Goal: Transaction & Acquisition: Purchase product/service

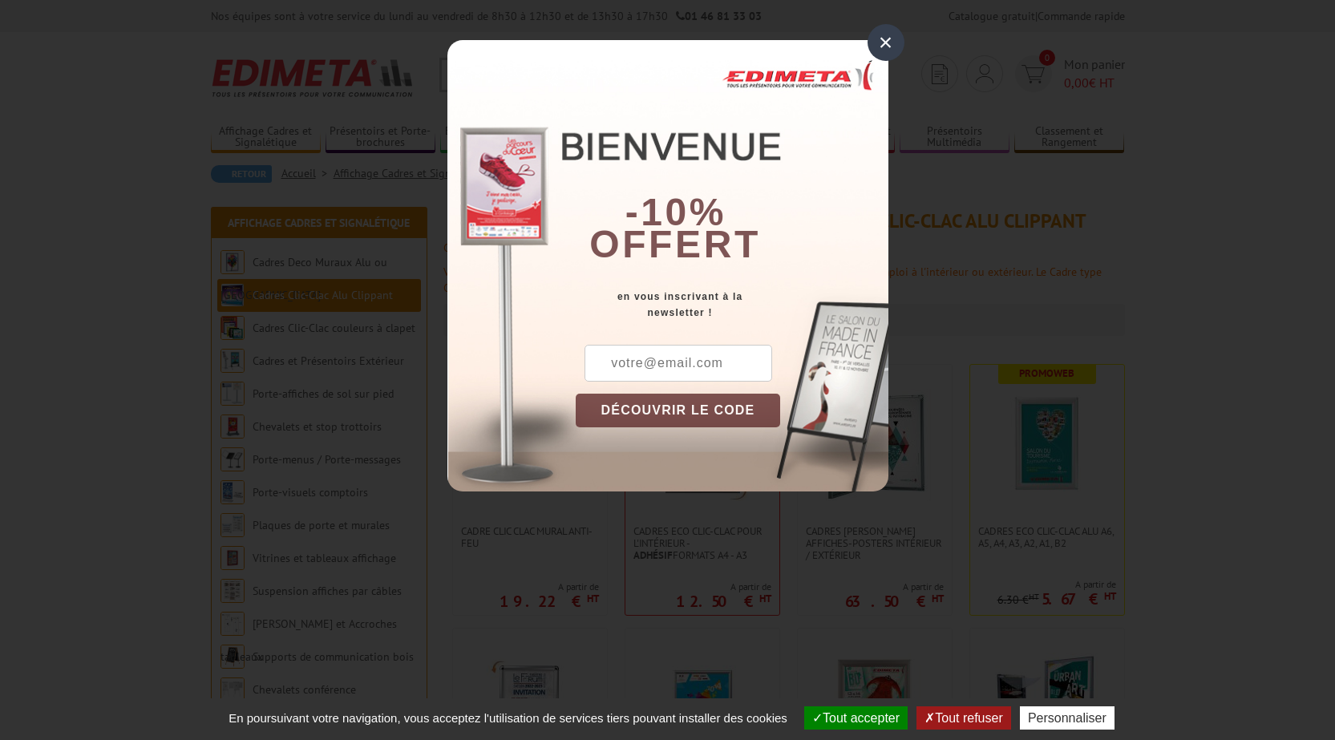
click at [888, 42] on div "×" at bounding box center [886, 42] width 37 height 37
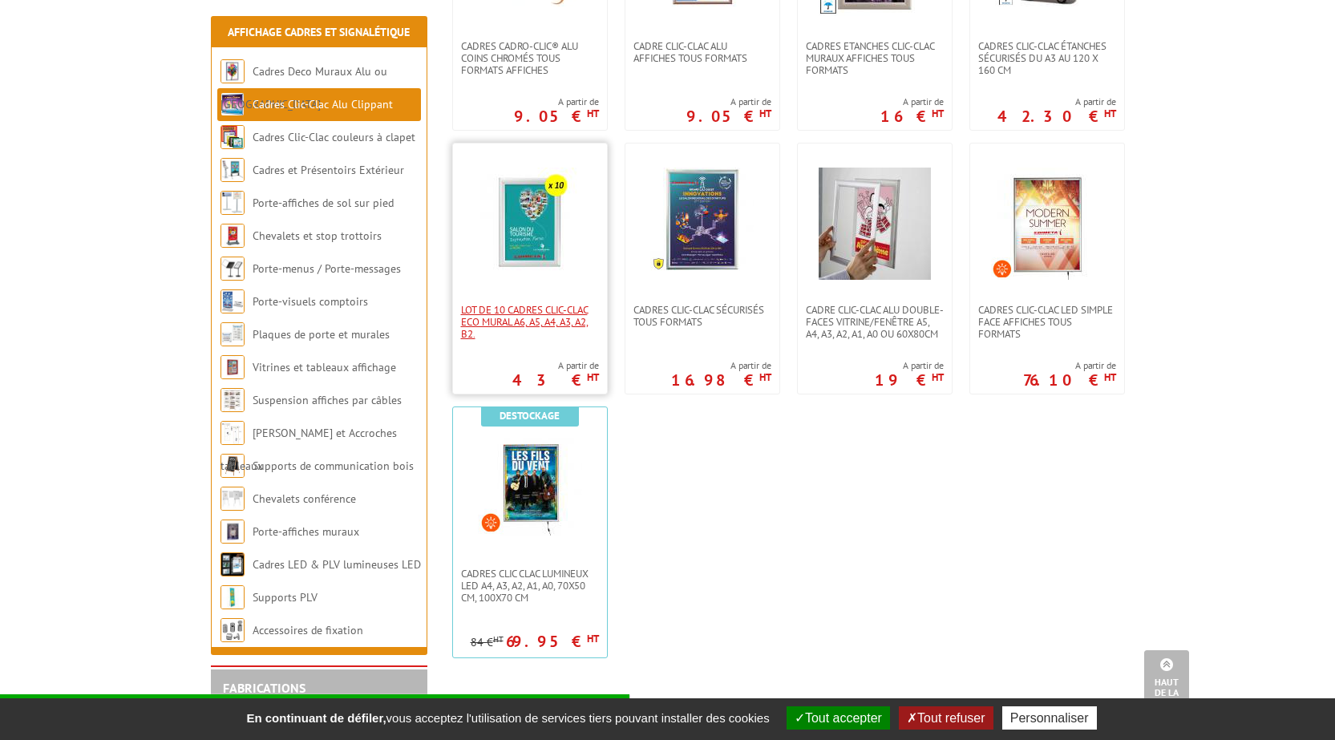
scroll to position [802, 0]
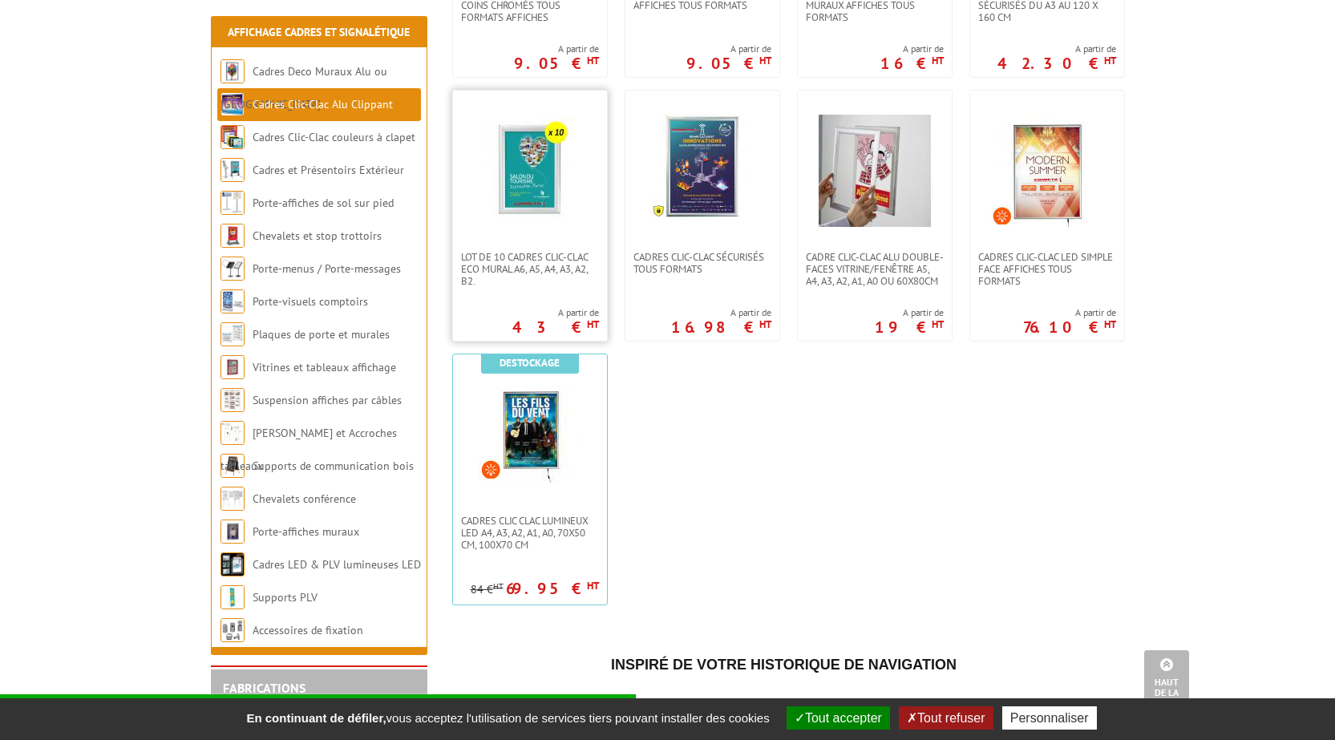
click at [542, 220] on img at bounding box center [530, 171] width 112 height 112
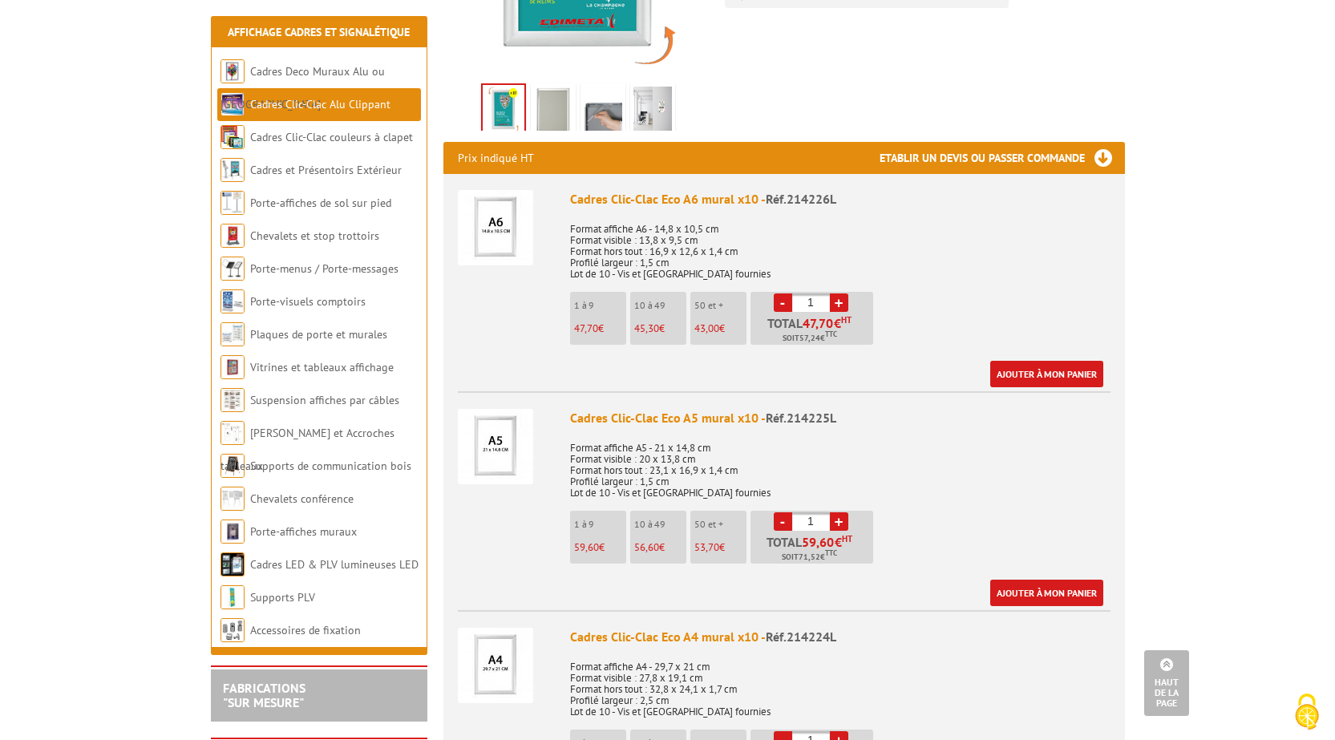
scroll to position [561, 0]
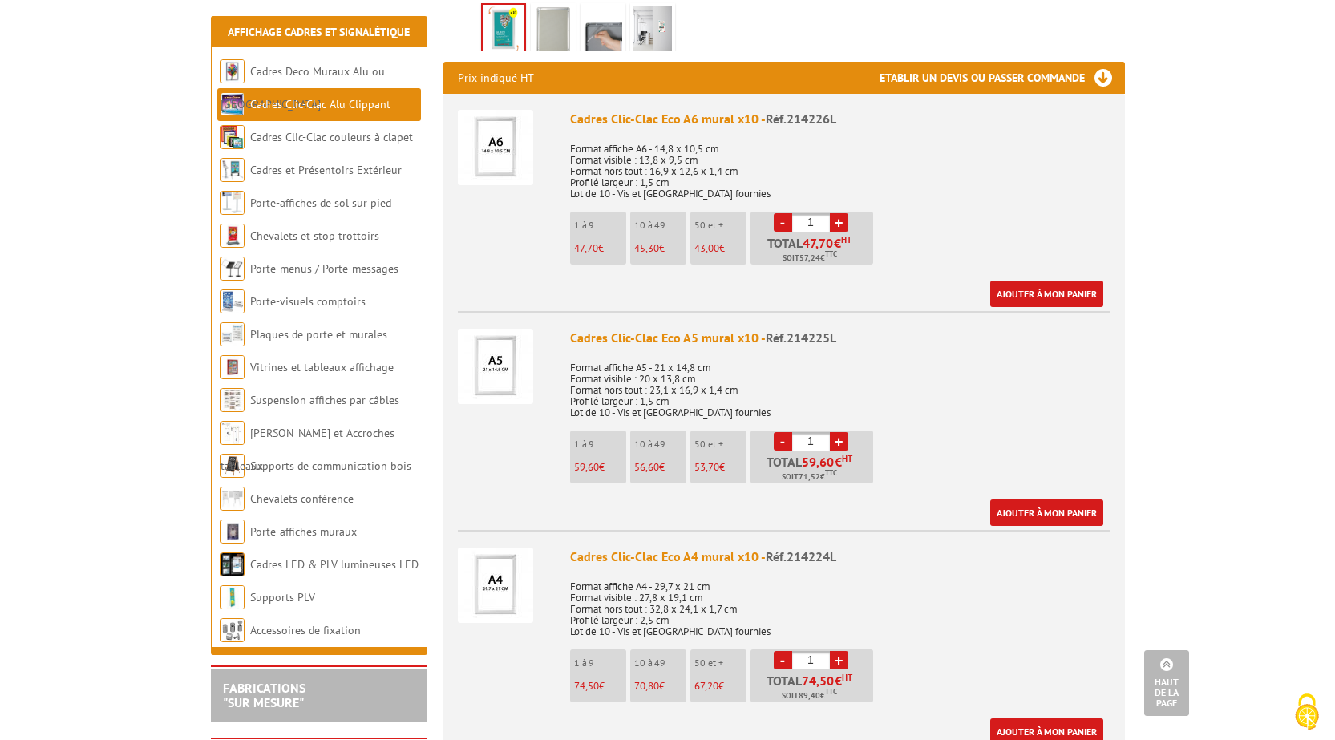
click at [1015, 415] on div "Cadres Clic-Clac Eco A5 mural x10 - Réf.214225L Format affiche A5 - 21 x 14,8 c…" at bounding box center [840, 427] width 541 height 197
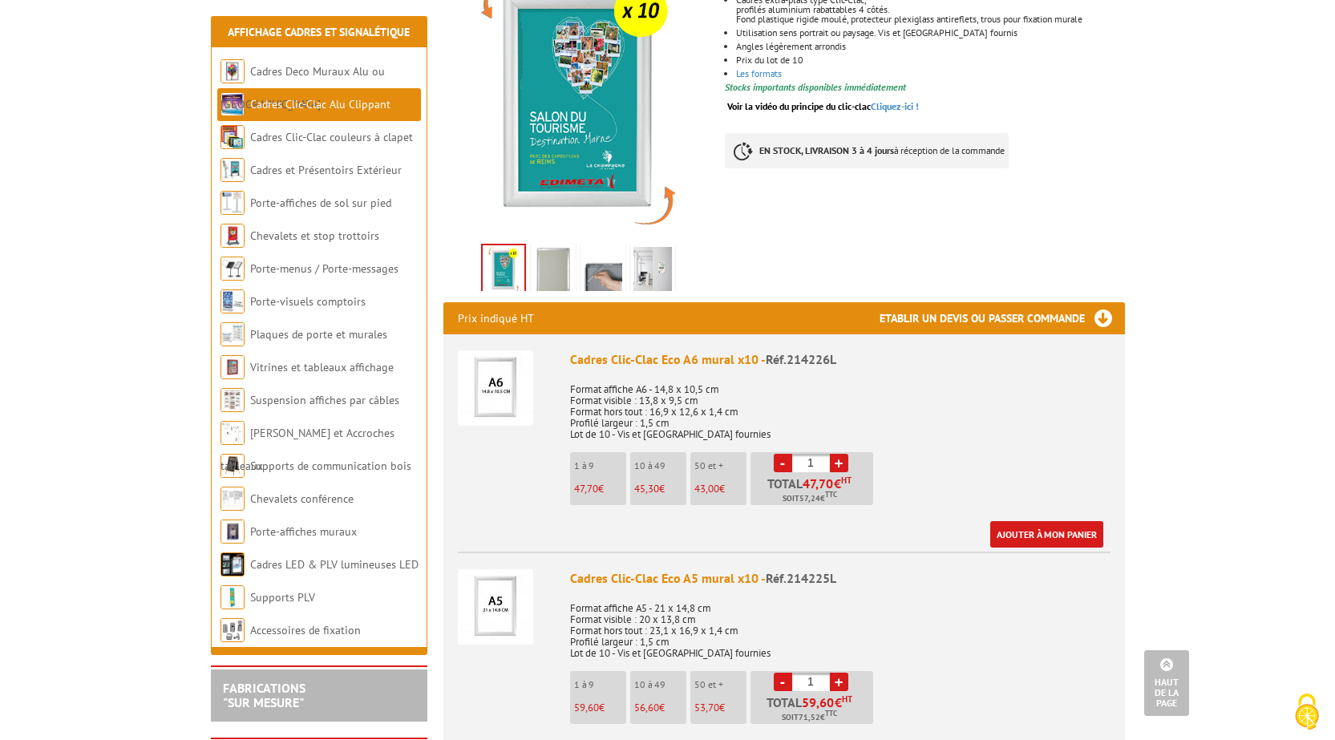
scroll to position [0, 0]
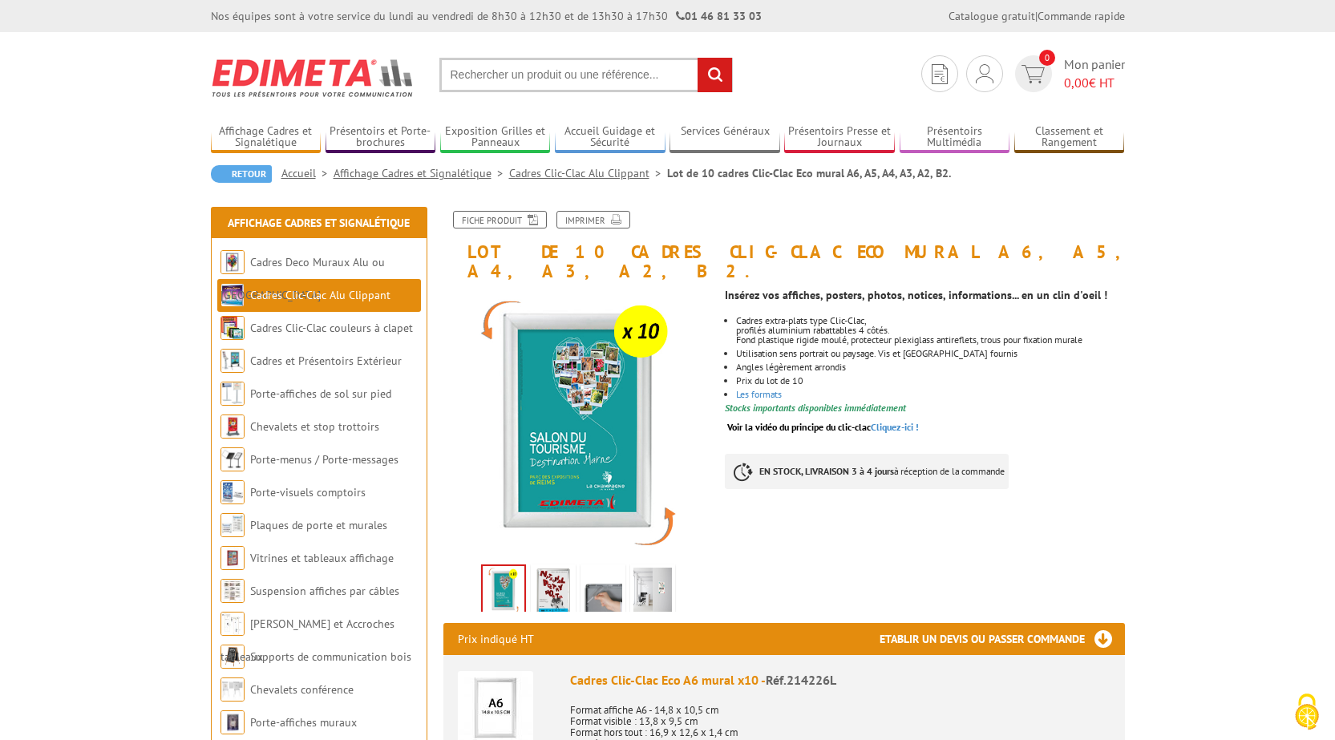
click at [508, 67] on input "text" at bounding box center [586, 75] width 294 height 34
type input "cadre clic clac a5"
click at [698, 58] on input "rechercher" at bounding box center [715, 75] width 34 height 34
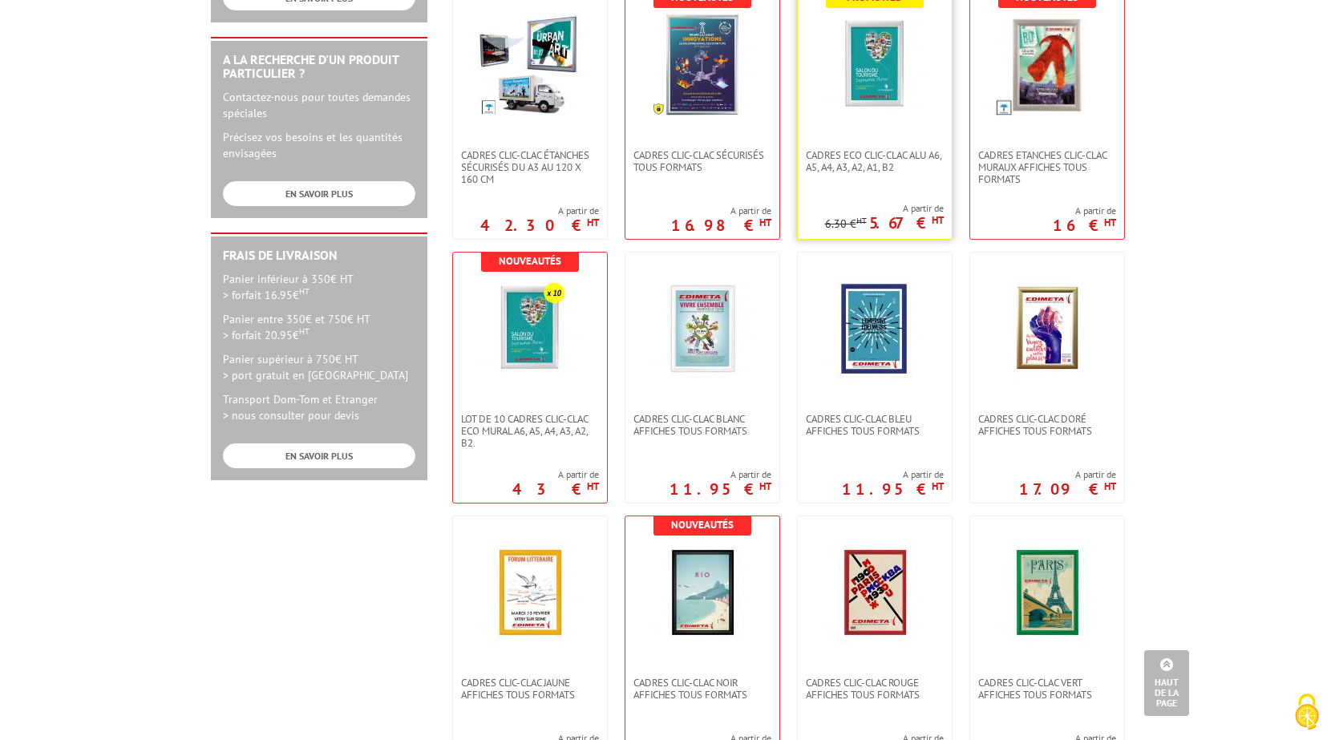
scroll to position [642, 0]
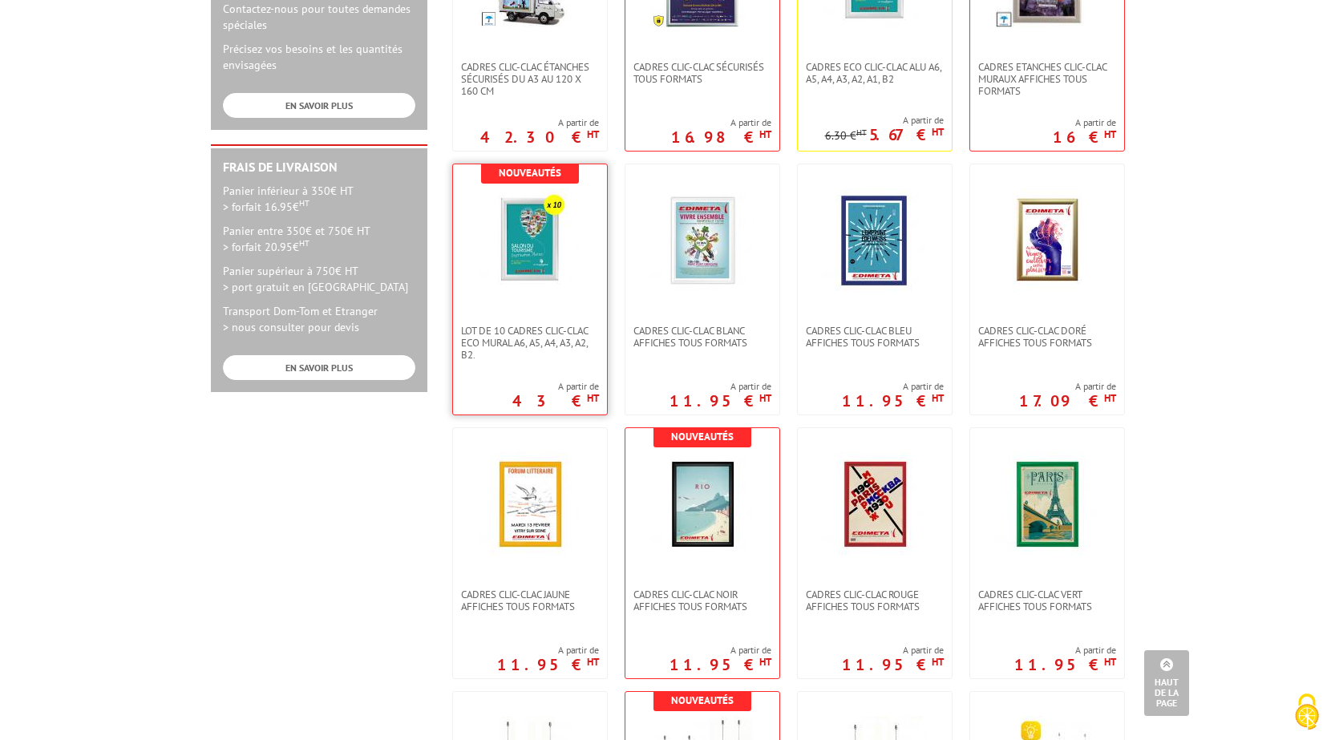
click at [551, 241] on img at bounding box center [530, 240] width 104 height 104
